Goal: Task Accomplishment & Management: Manage account settings

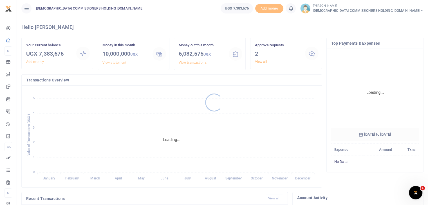
click at [262, 63] on div at bounding box center [214, 102] width 428 height 205
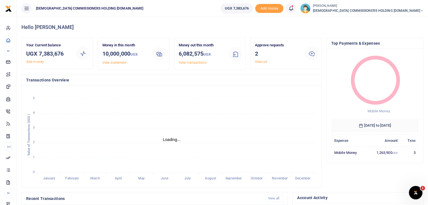
scroll to position [5, 5]
click at [262, 63] on link "View all" at bounding box center [261, 62] width 12 height 4
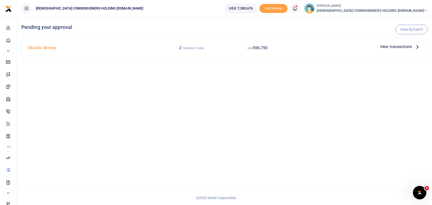
click at [403, 46] on span "View transactions" at bounding box center [396, 47] width 32 height 6
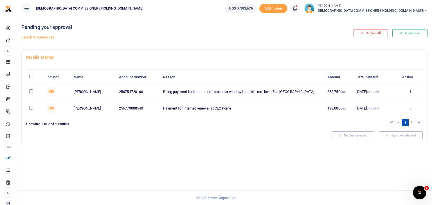
click at [32, 76] on input "\a \a : activate to sort column descending" at bounding box center [31, 77] width 4 height 4
checkbox input "true"
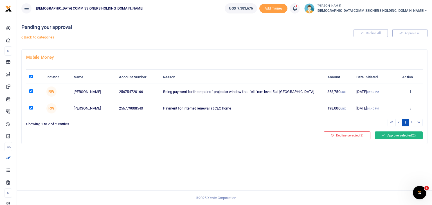
click at [391, 134] on button "Approve selected (2)" at bounding box center [399, 136] width 48 height 8
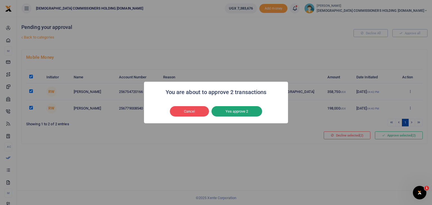
click at [236, 114] on button "Yes approve 2" at bounding box center [237, 111] width 51 height 11
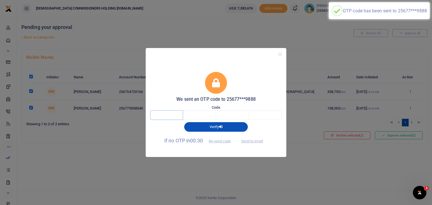
click at [176, 116] on input "text" at bounding box center [166, 116] width 33 height 10
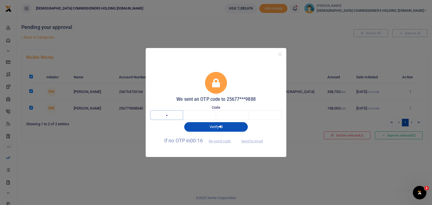
type input "6"
type input "4"
type input "7"
type input "6"
